Goal: Contribute content: Contribute content

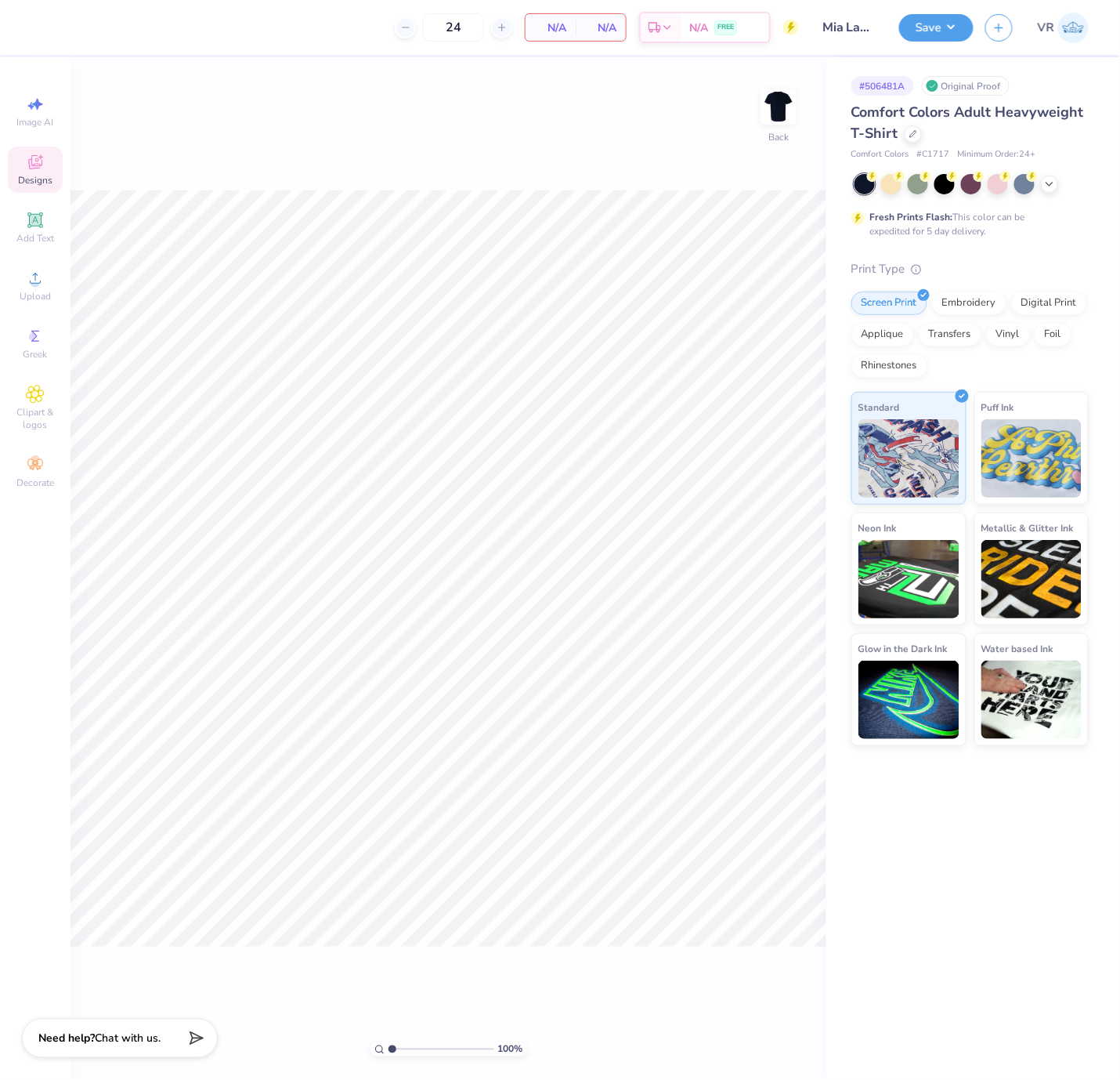
click at [30, 175] on span "Designs" at bounding box center [35, 180] width 35 height 12
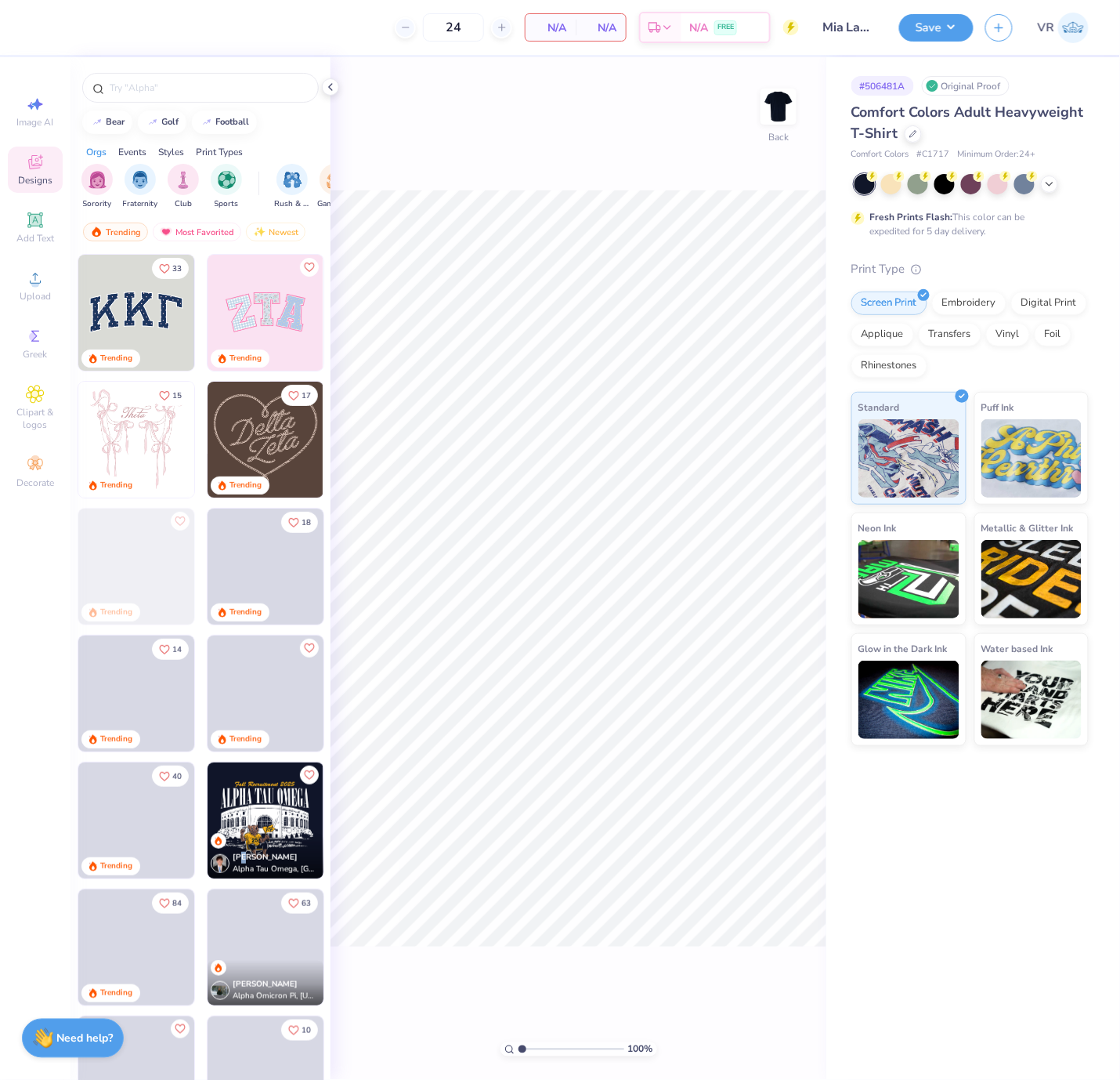
click at [236, 838] on div "Oliver Kettleson-belinkie Alpha Tau Omega, University of Pittsburgh" at bounding box center [265, 856] width 116 height 45
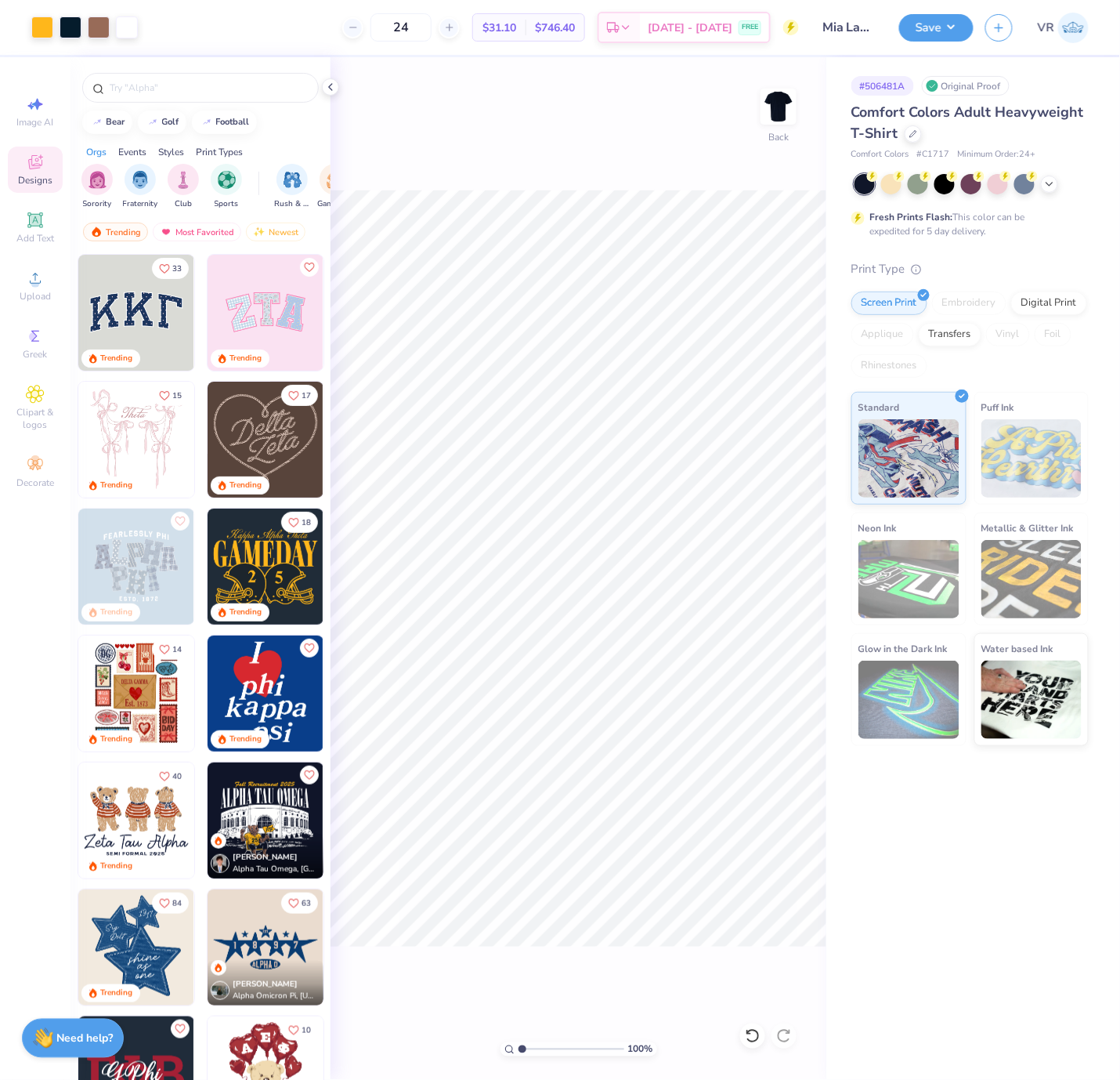
click at [329, 89] on icon at bounding box center [330, 87] width 12 height 12
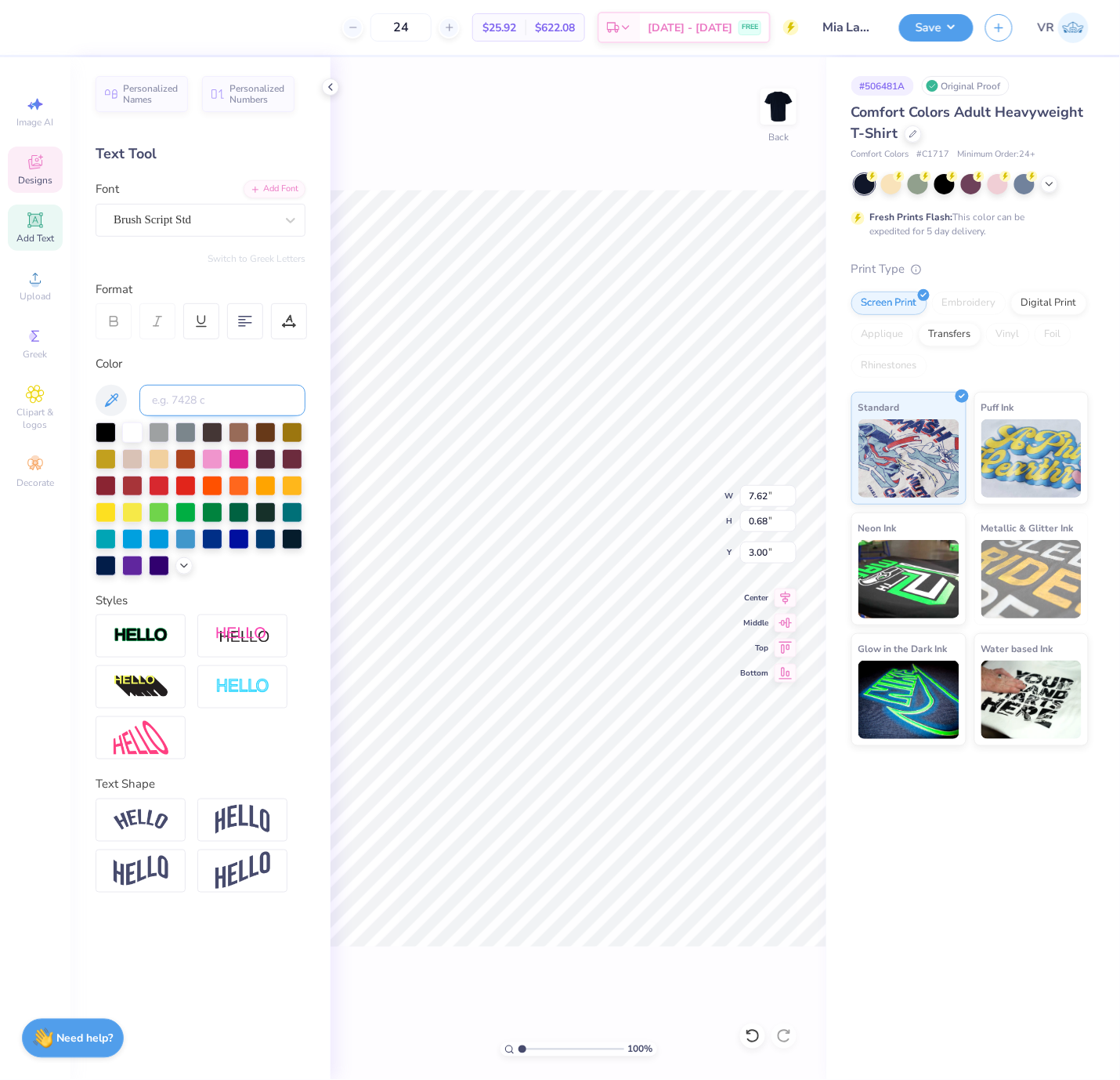
click at [217, 395] on input at bounding box center [222, 400] width 166 height 31
type input "542"
type input "7.61"
click at [337, 89] on div at bounding box center [330, 87] width 17 height 17
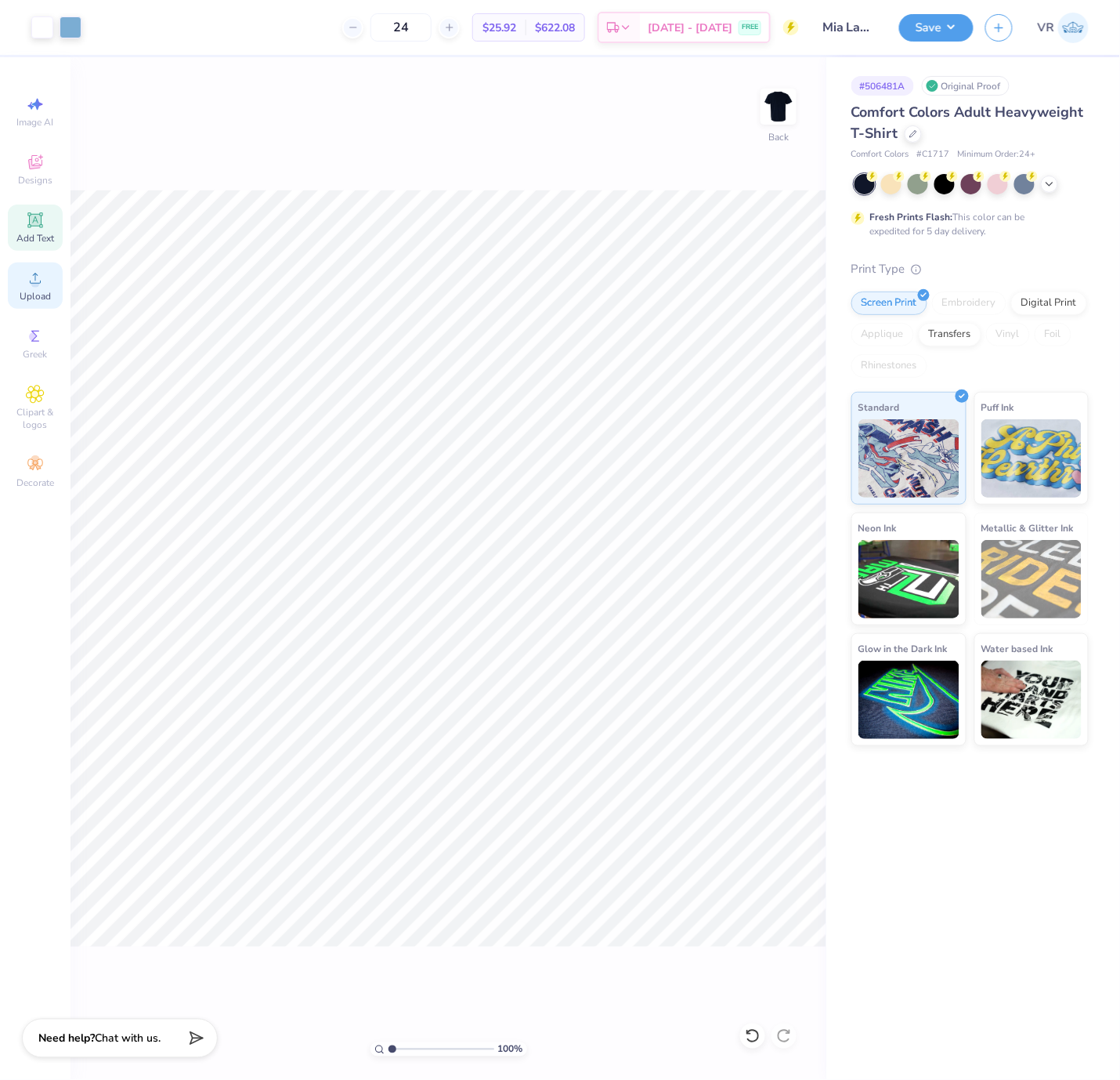
click at [57, 288] on div "Upload" at bounding box center [35, 285] width 55 height 46
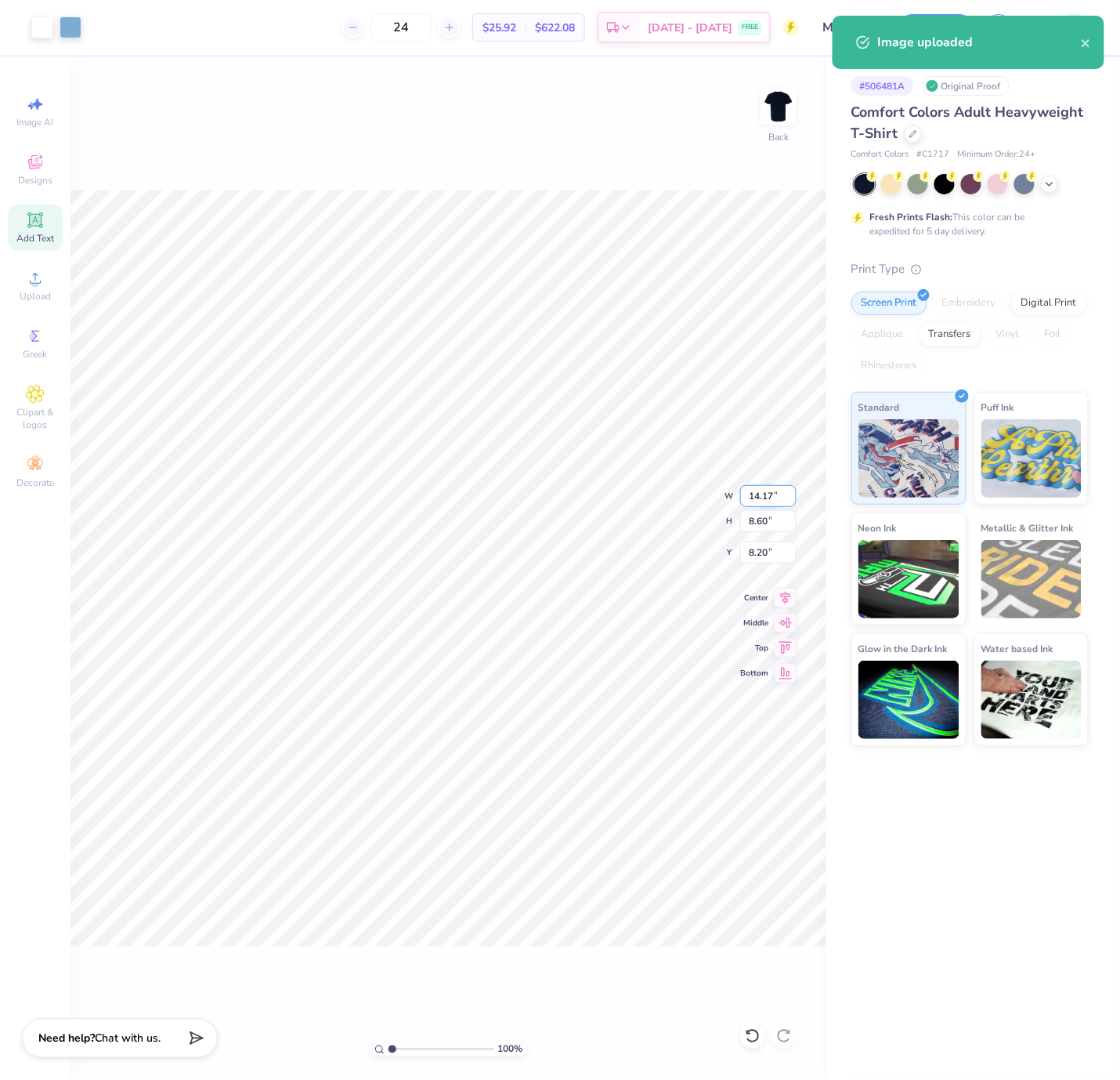
click at [757, 493] on input "14.17" at bounding box center [769, 495] width 56 height 22
type input "12.00"
type input "7.28"
type input "8.86"
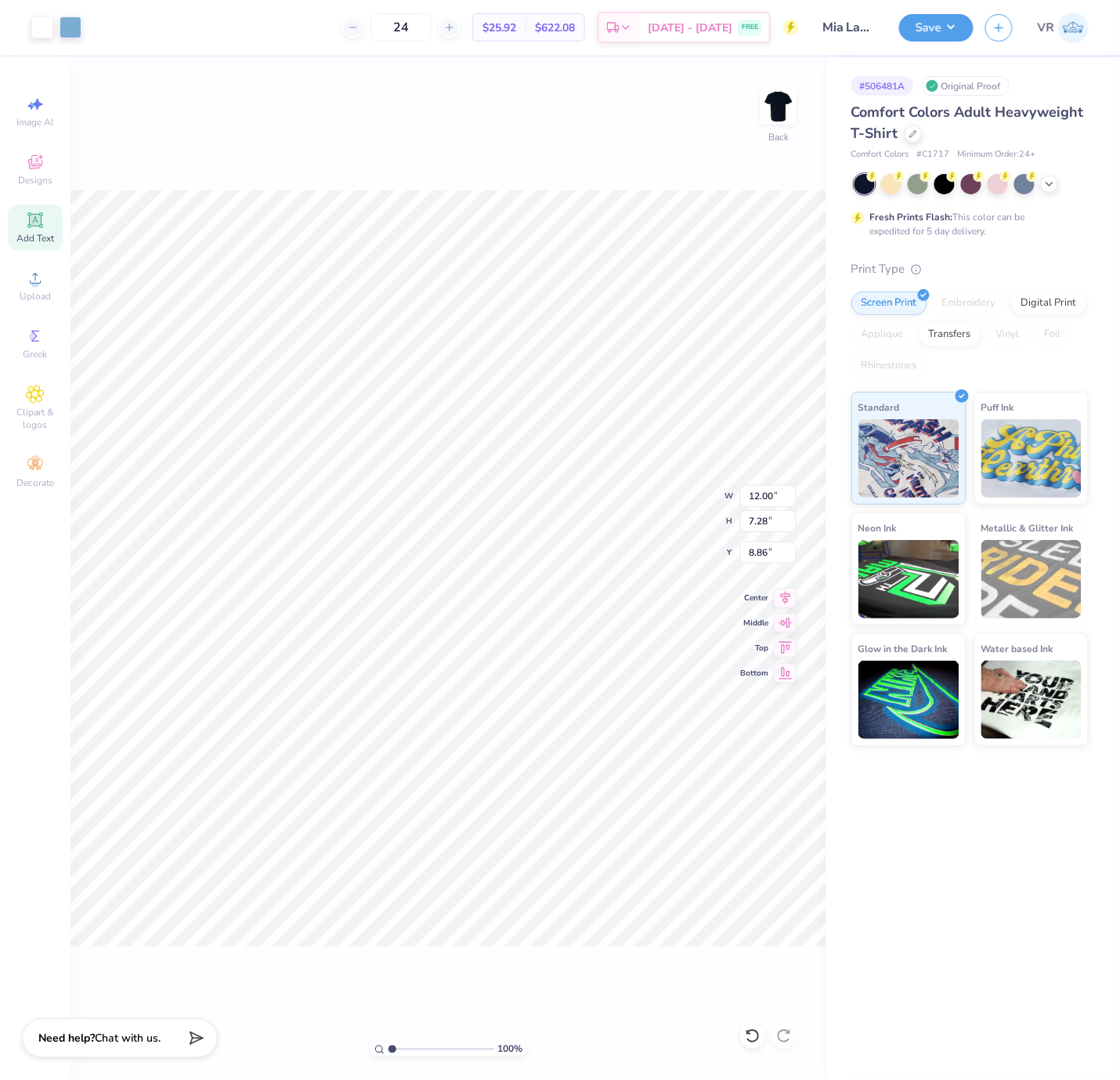
type input "5.92"
click at [412, 665] on li "Group" at bounding box center [425, 664] width 123 height 30
click at [932, 31] on button "Save" at bounding box center [936, 24] width 74 height 27
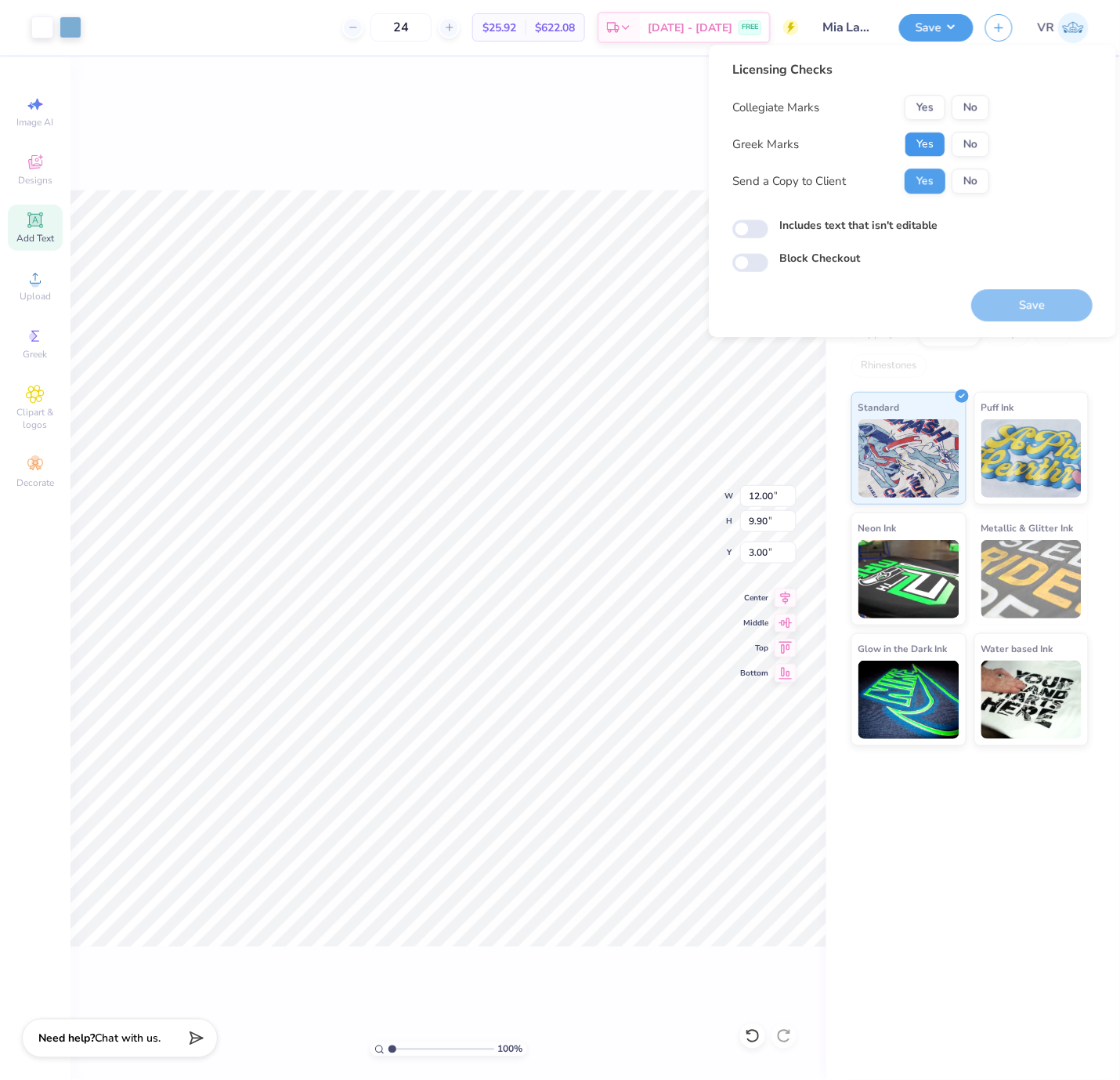
click at [917, 139] on button "Yes" at bounding box center [925, 144] width 40 height 25
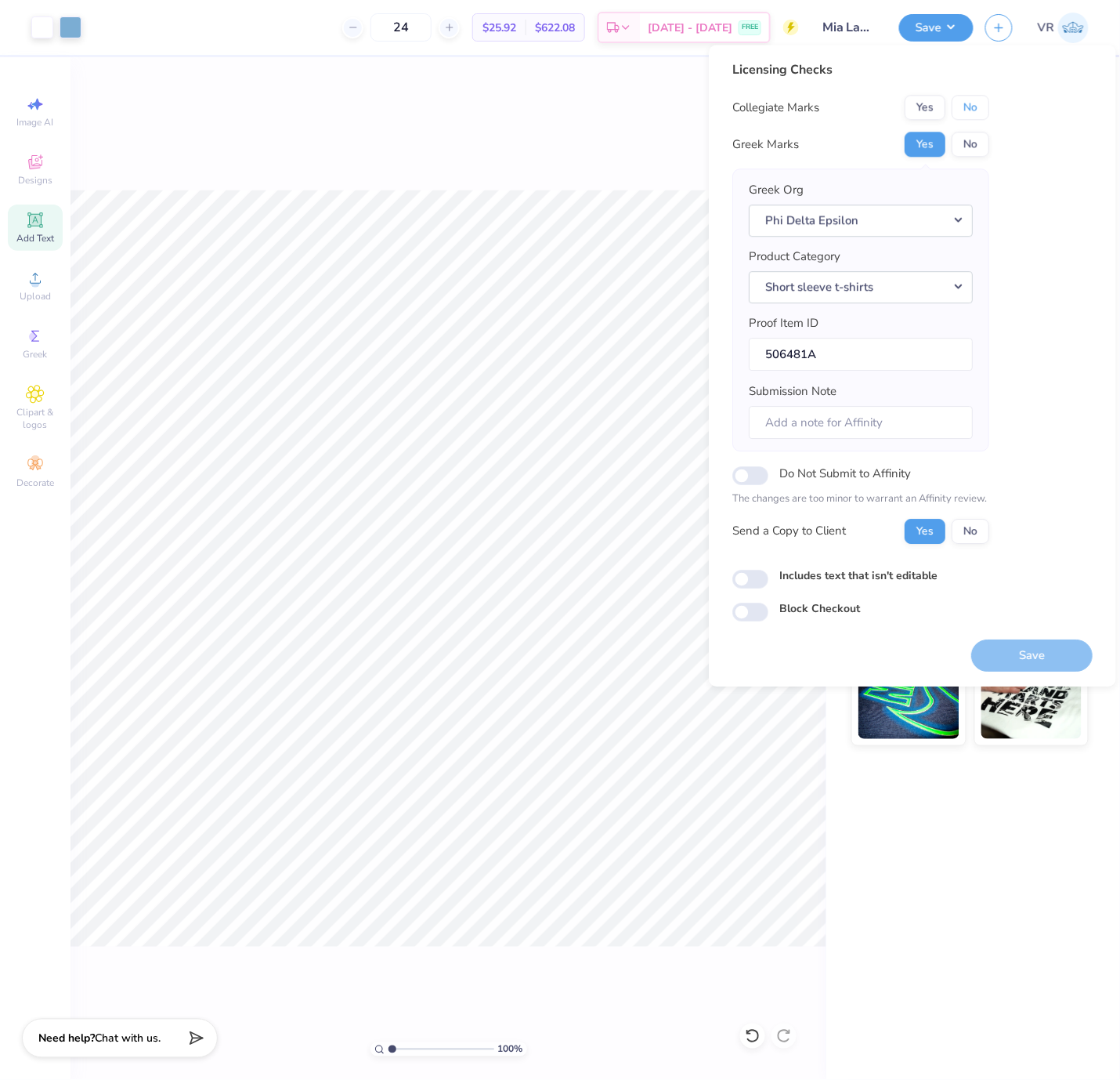
drag, startPoint x: 959, startPoint y: 108, endPoint x: 981, endPoint y: 274, distance: 167.5
click at [960, 108] on button "No" at bounding box center [970, 107] width 38 height 25
click at [1010, 662] on button "Save" at bounding box center [1032, 655] width 121 height 32
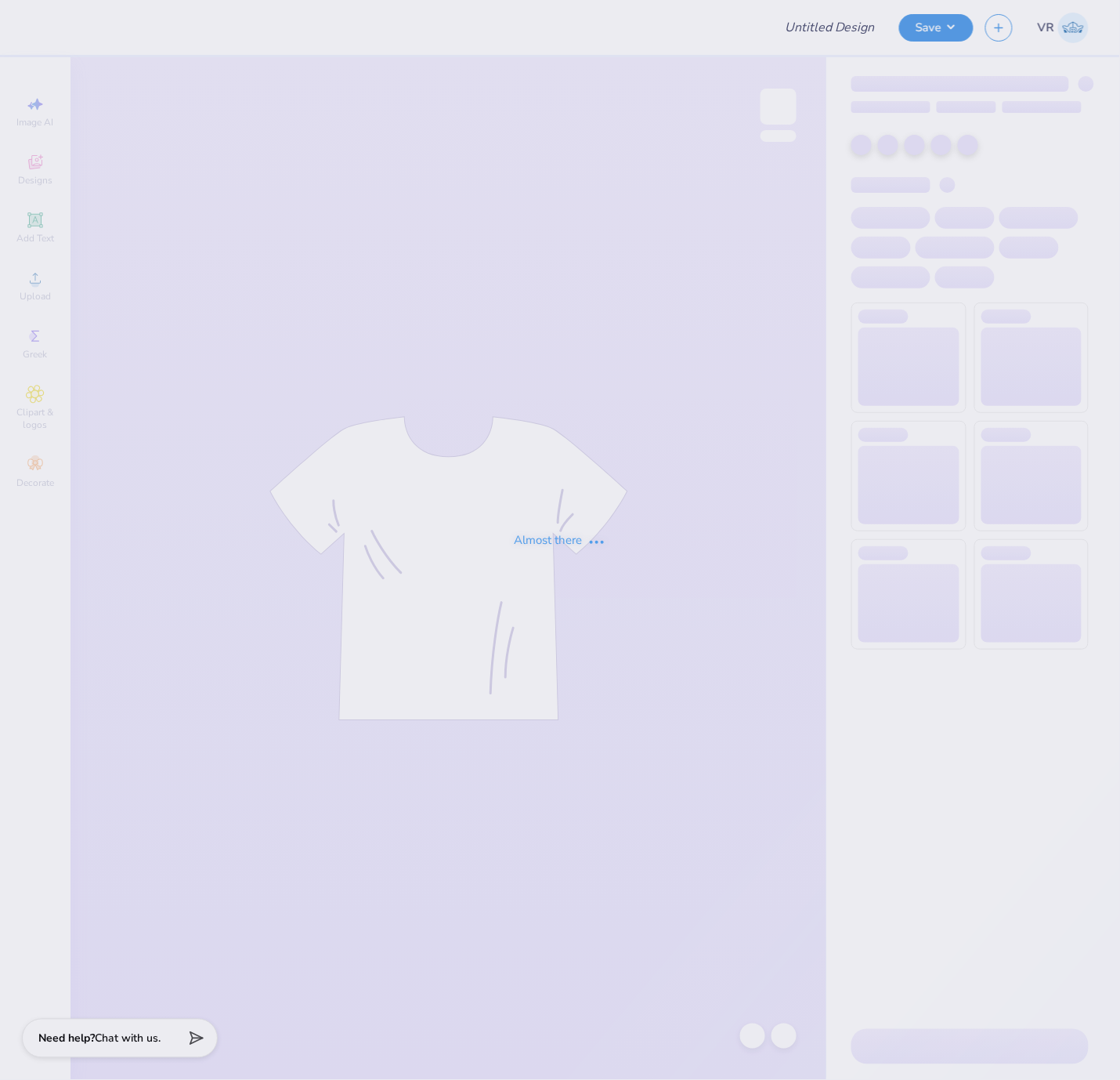
type input "GPHI parents weekend"
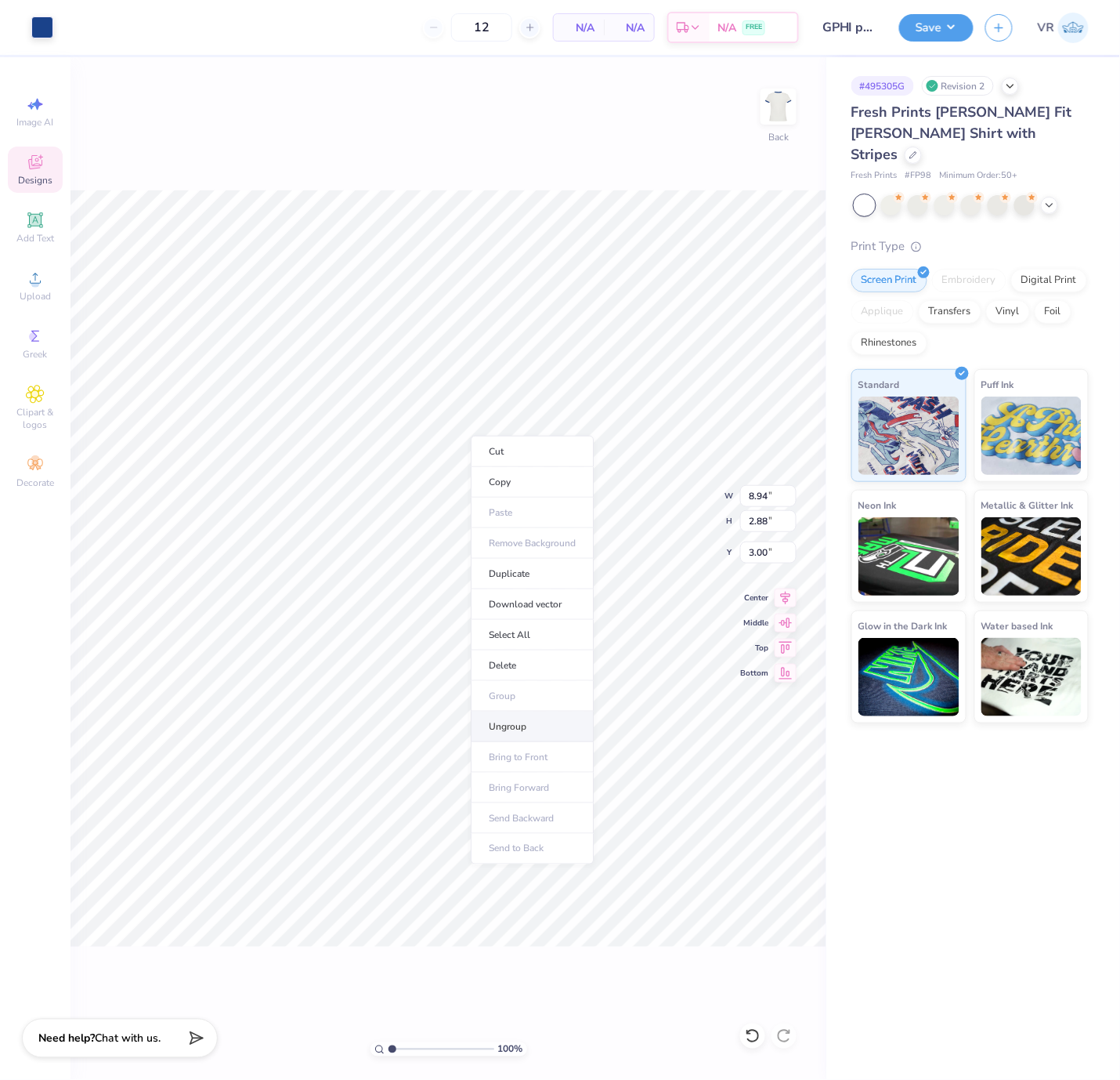
click at [521, 722] on li "Ungroup" at bounding box center [532, 727] width 123 height 30
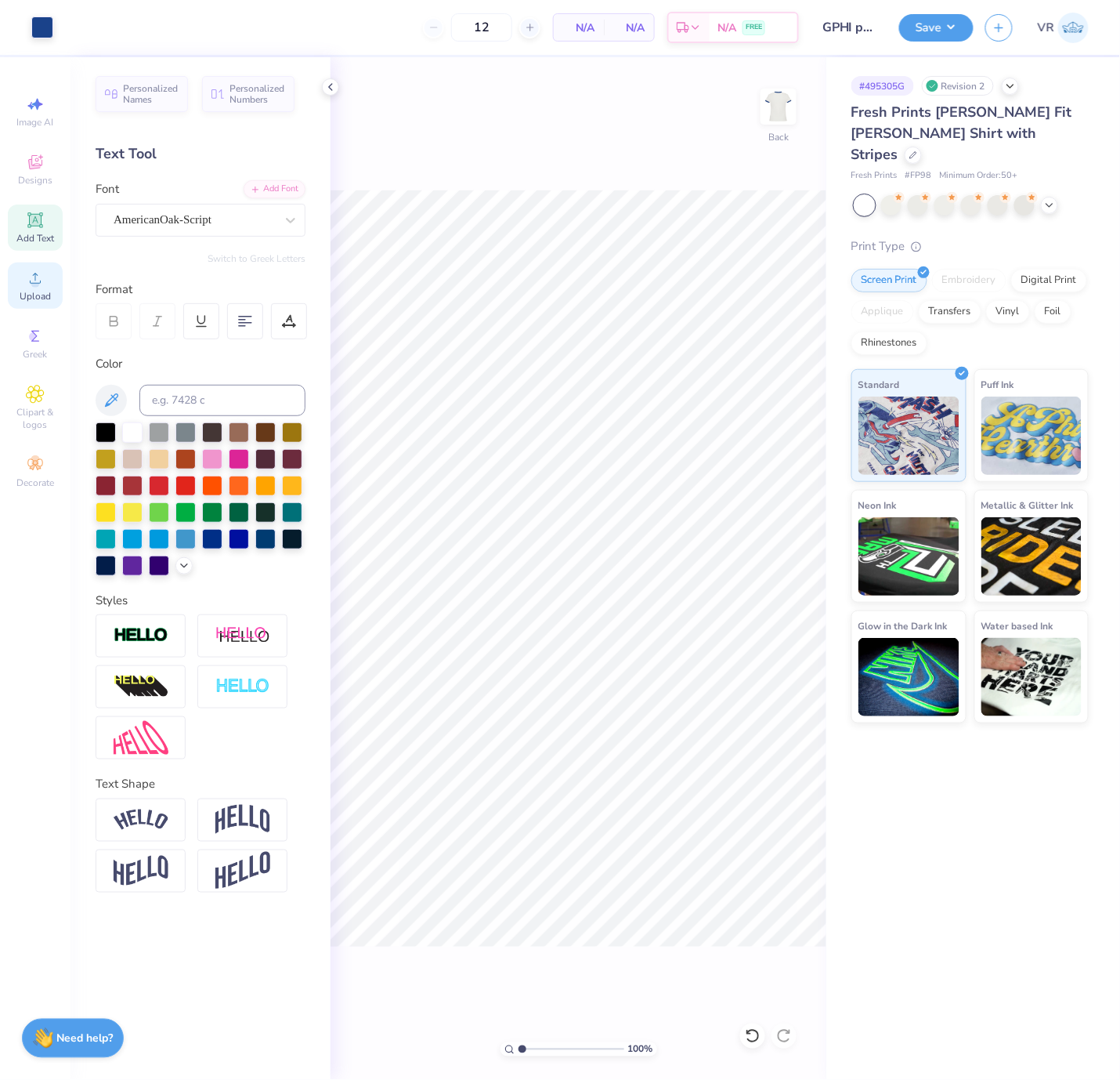
click at [39, 295] on span "Upload" at bounding box center [35, 296] width 31 height 12
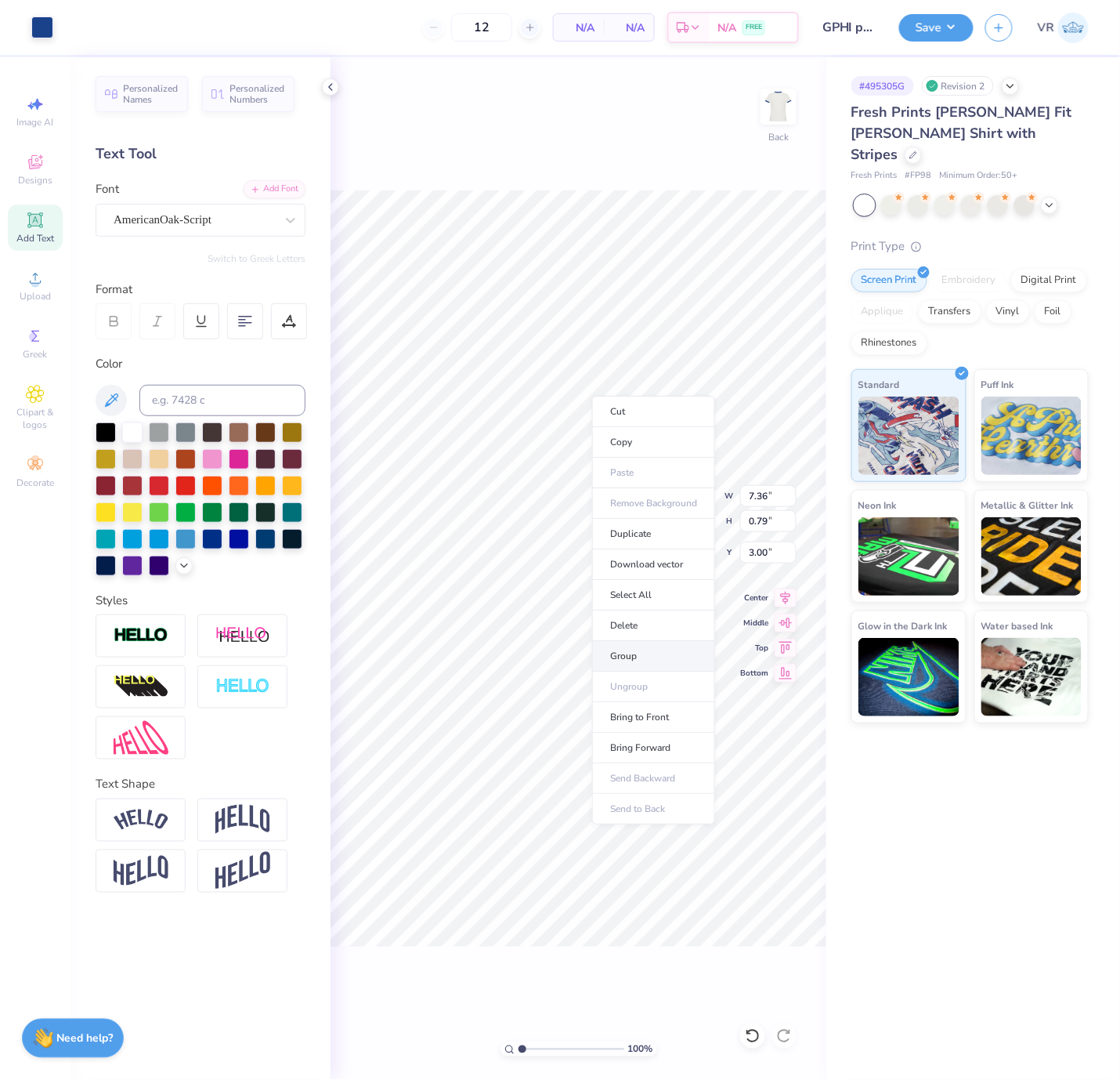
click at [643, 653] on li "Group" at bounding box center [653, 656] width 123 height 30
type input "11.75"
type input "4.27"
type input "7.86"
click at [781, 505] on input "11.75" at bounding box center [769, 495] width 56 height 22
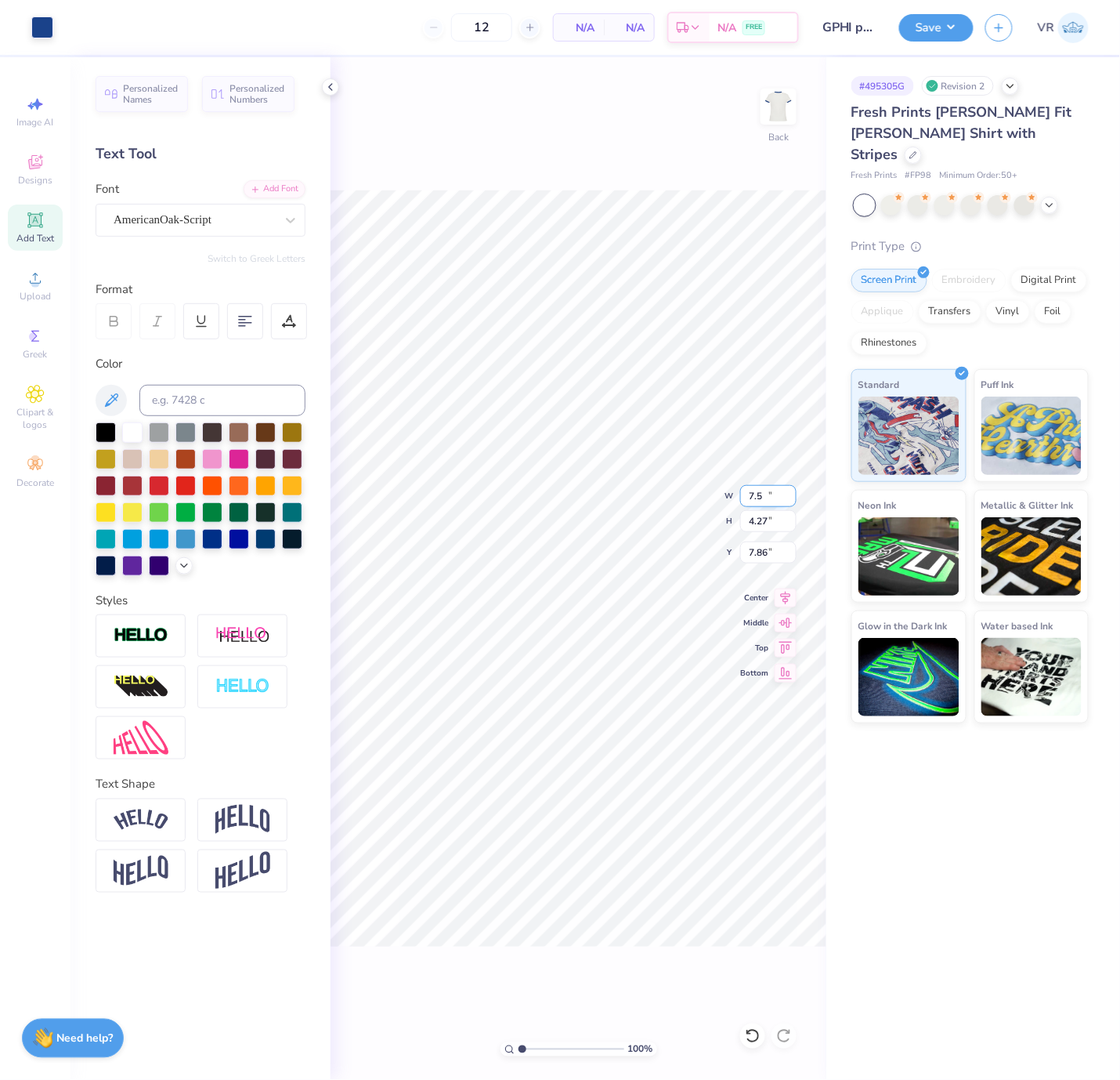
type input "7.50"
type input "2.73"
type input "8.64"
type input "4.08"
click at [647, 700] on li "Group" at bounding box center [669, 710] width 123 height 30
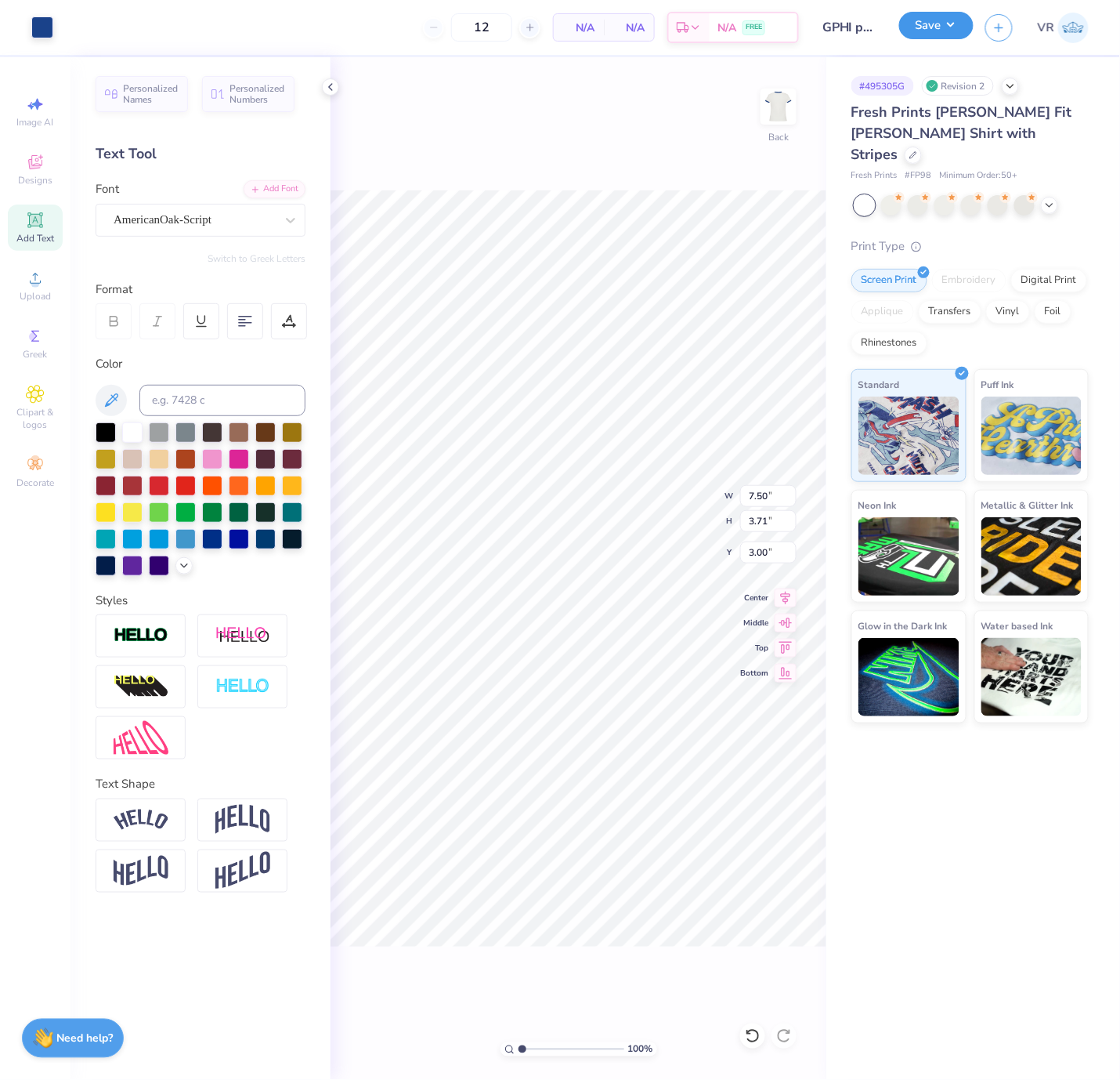
click at [926, 35] on button "Save" at bounding box center [936, 24] width 74 height 27
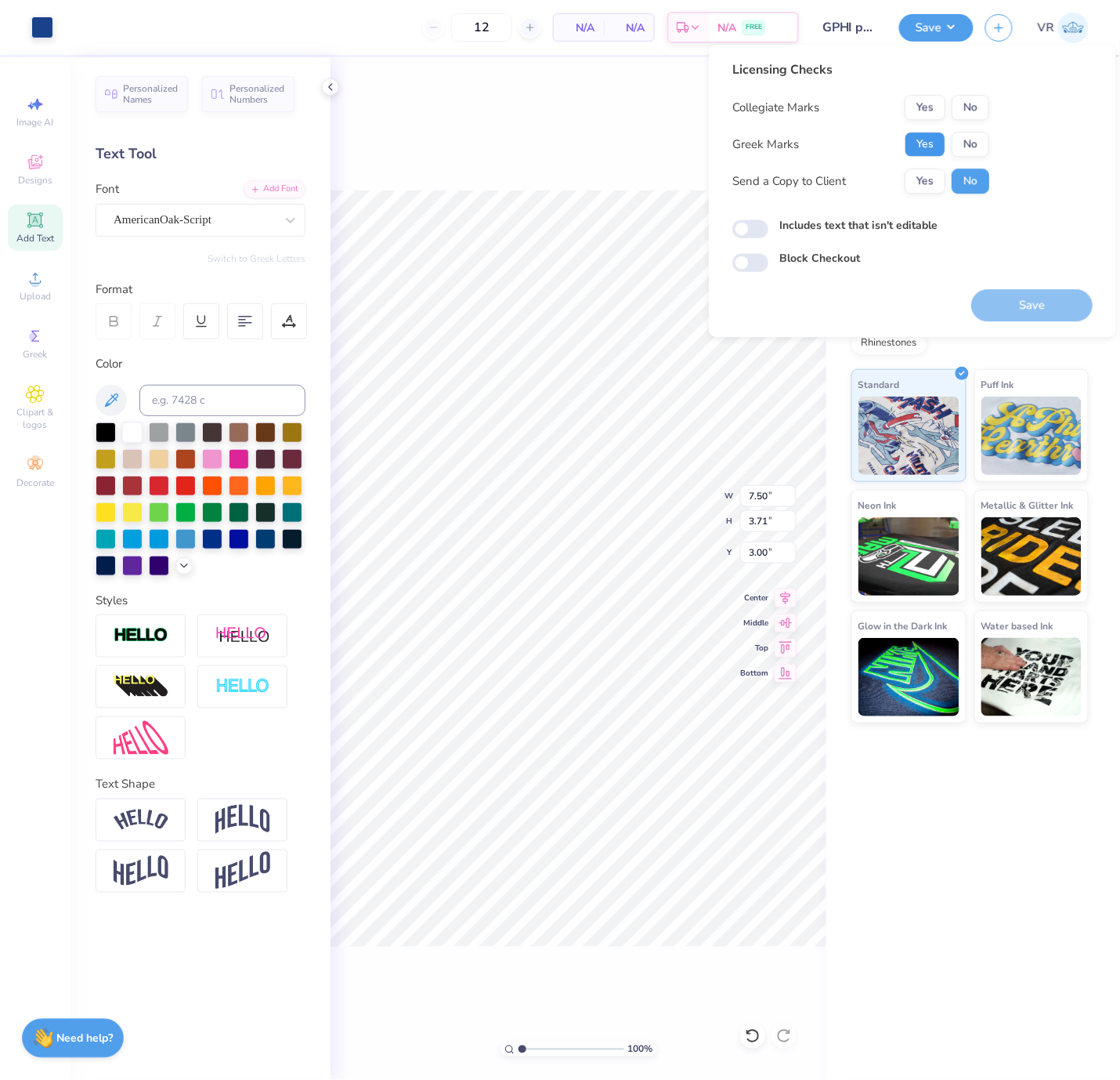
click at [933, 153] on button "Yes" at bounding box center [925, 144] width 40 height 25
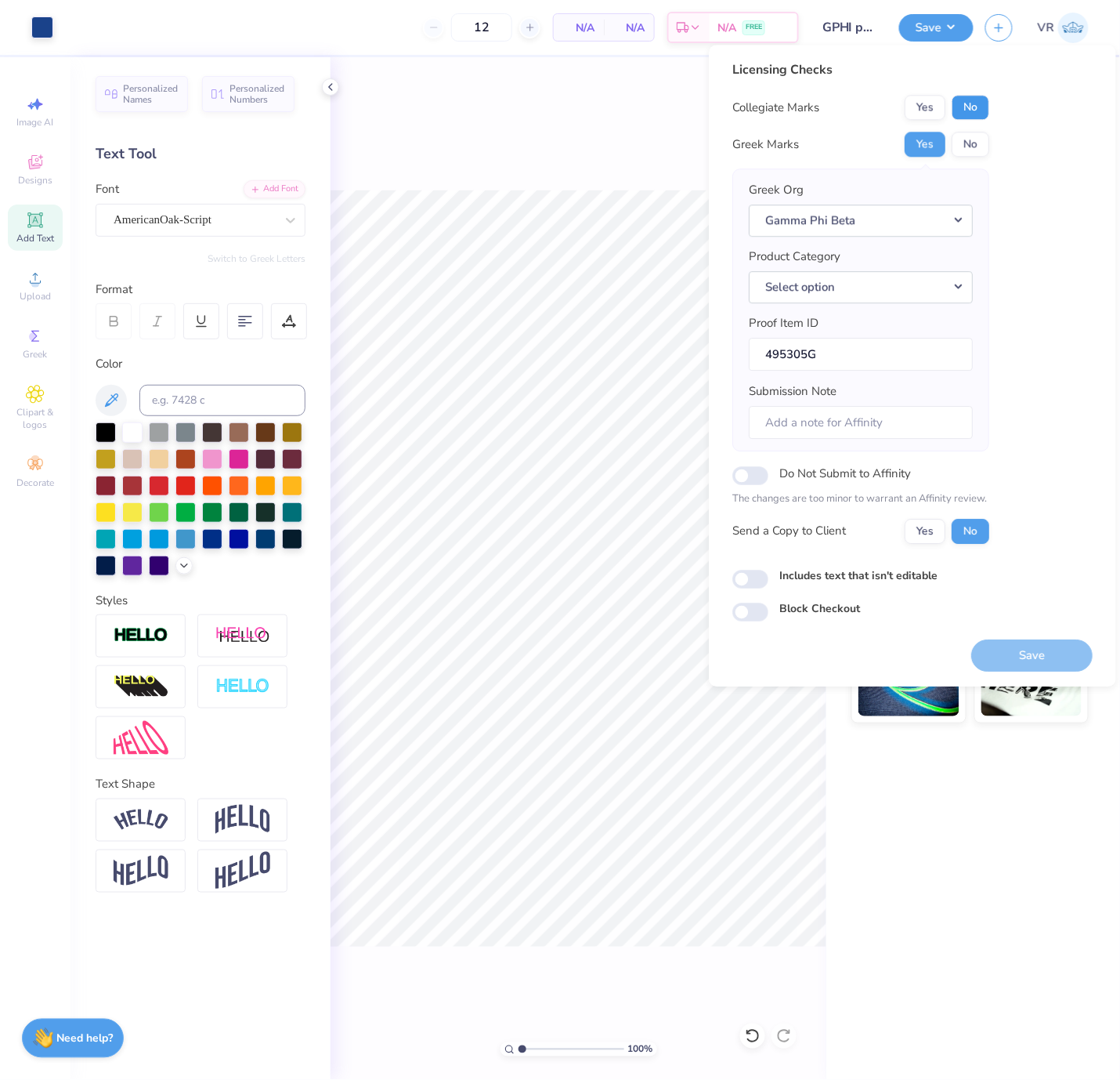
click at [980, 99] on button "No" at bounding box center [970, 107] width 38 height 25
click at [1003, 656] on button "Save" at bounding box center [1032, 655] width 121 height 32
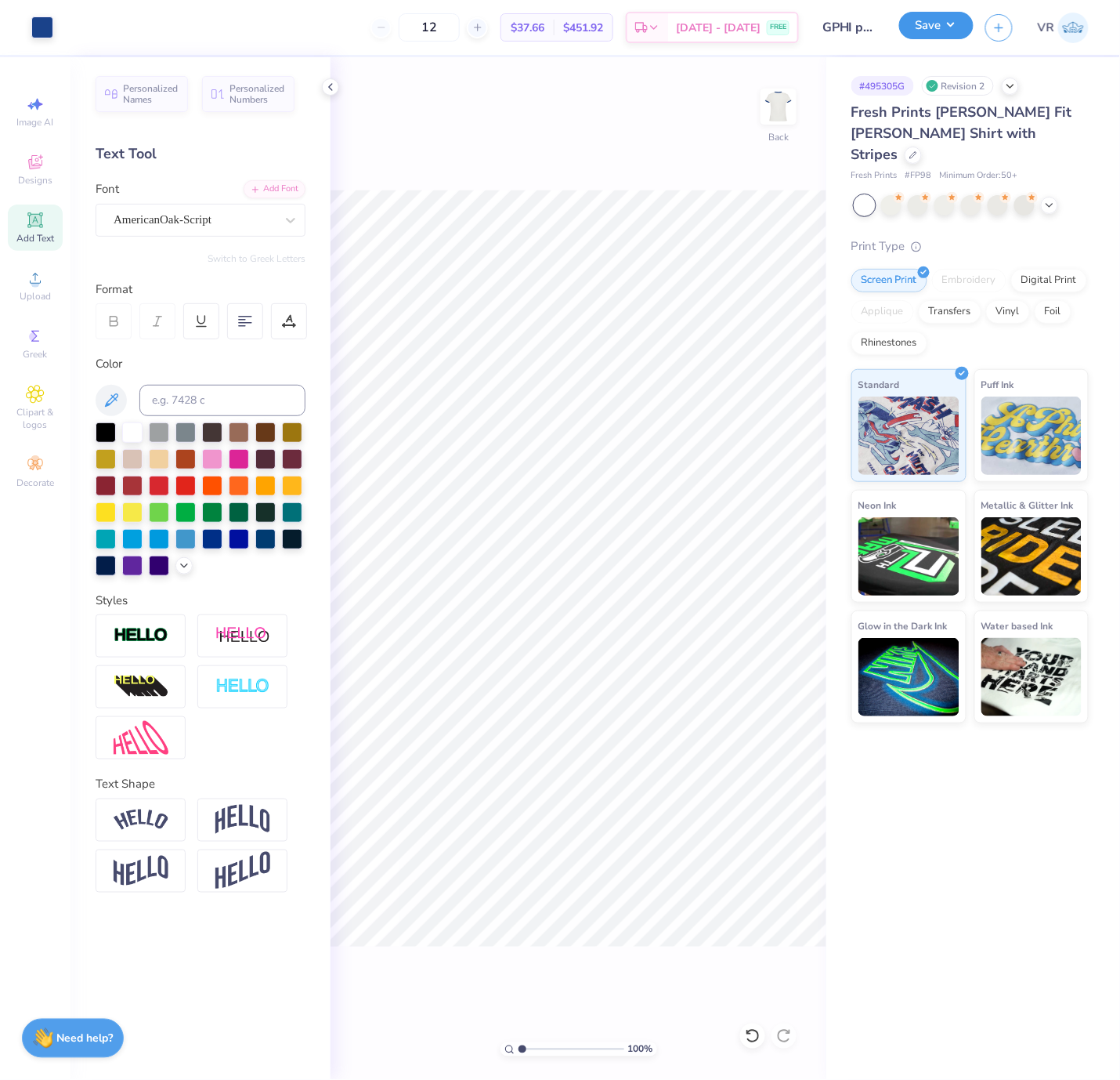
click at [904, 38] on div "Save" at bounding box center [936, 27] width 74 height 27
click at [933, 17] on button "Save" at bounding box center [936, 24] width 74 height 27
